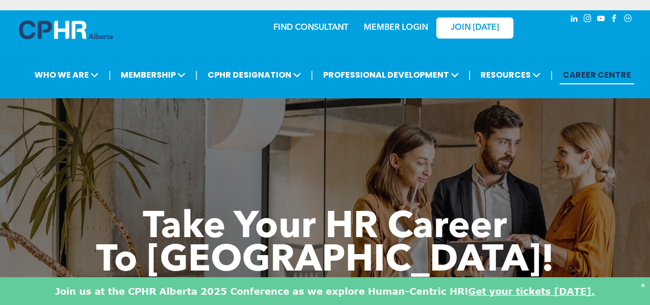
click at [415, 31] on link "MEMBER LOGIN" at bounding box center [396, 28] width 64 height 8
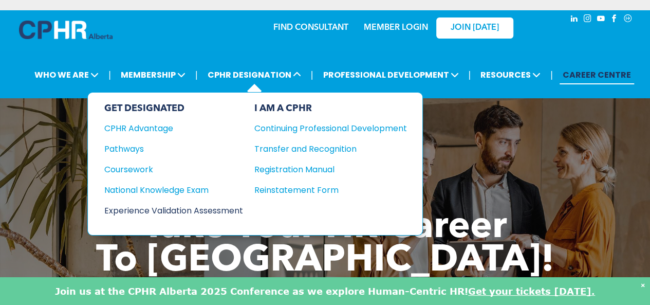
click at [165, 208] on div "Experience Validation Assessment" at bounding box center [166, 210] width 125 height 13
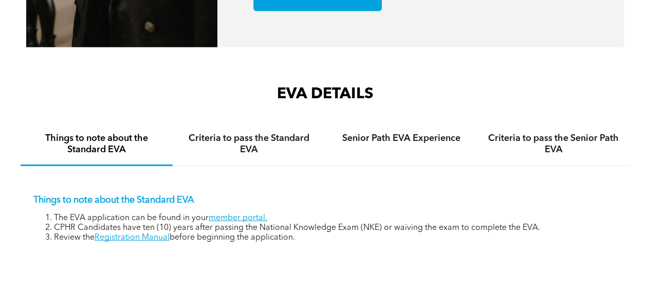
scroll to position [1408, 0]
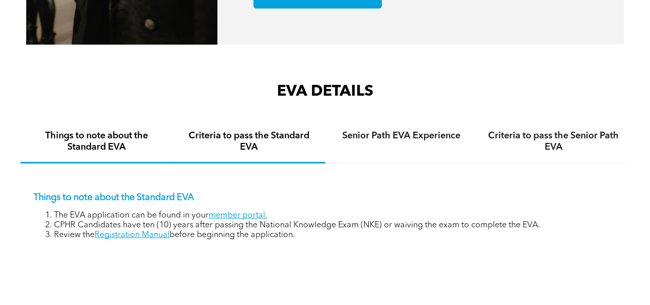
click at [278, 140] on h4 "Criteria to pass the Standard EVA" at bounding box center [249, 141] width 134 height 23
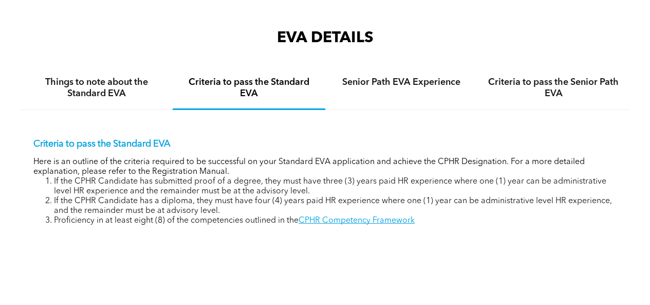
scroll to position [1464, 0]
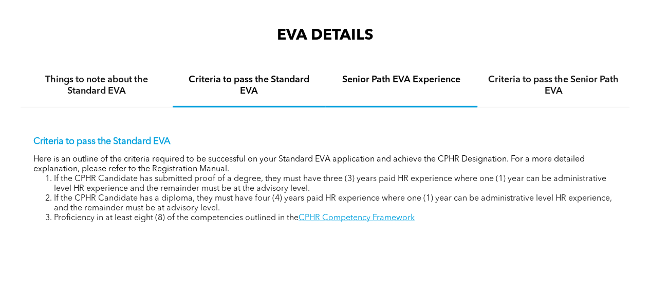
click at [415, 80] on h4 "Senior Path EVA Experience" at bounding box center [401, 79] width 134 height 11
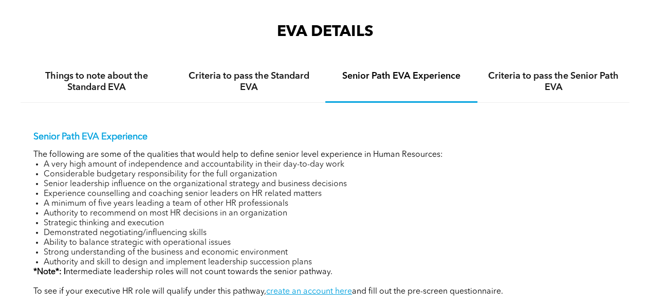
scroll to position [1467, 0]
click at [574, 70] on h4 "Criteria to pass the Senior Path EVA" at bounding box center [554, 81] width 134 height 23
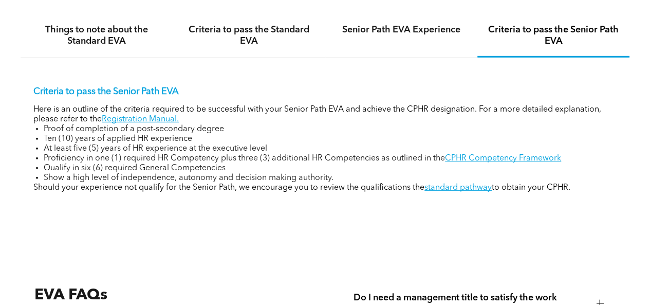
scroll to position [1516, 0]
